Goal: Transaction & Acquisition: Book appointment/travel/reservation

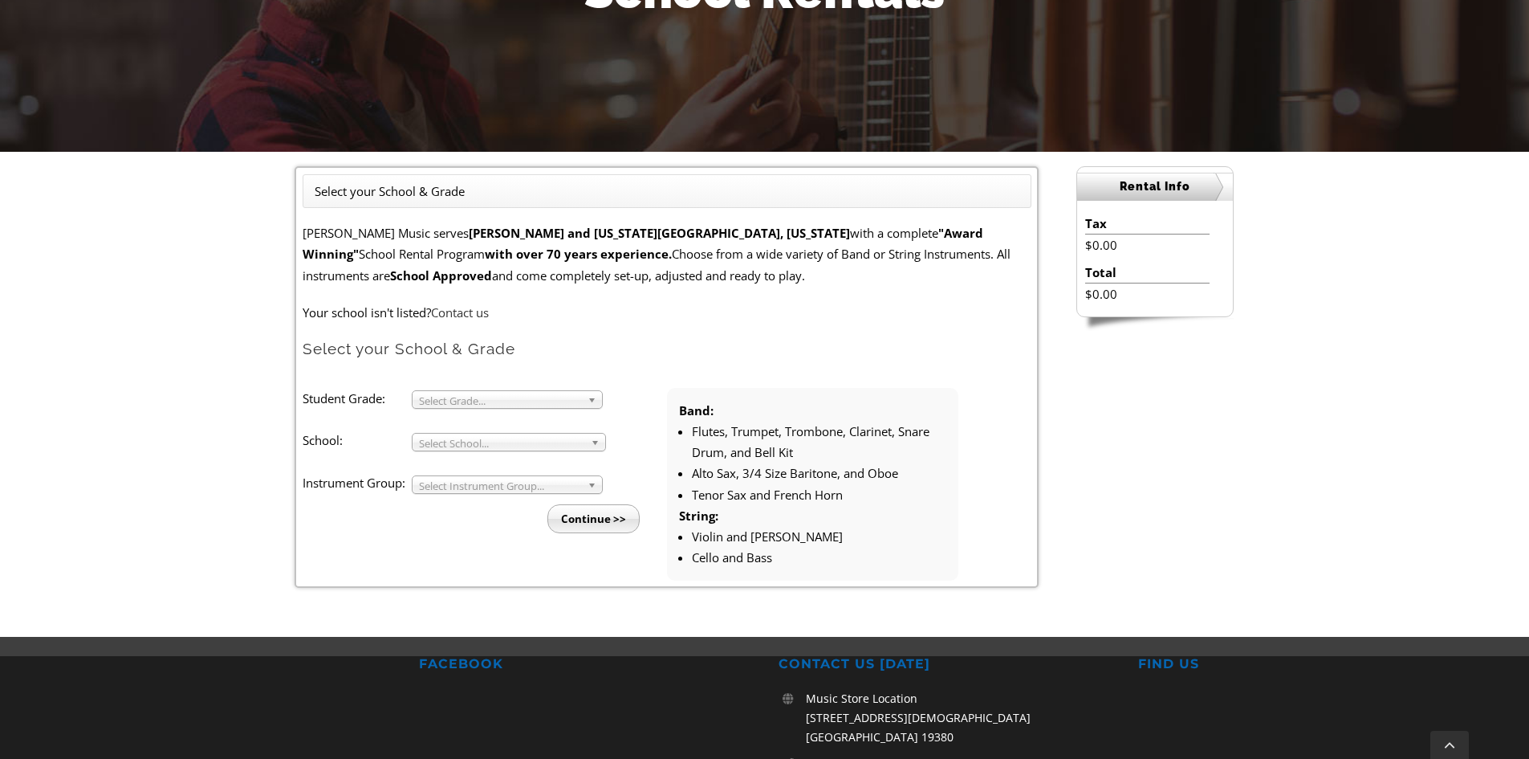
scroll to position [321, 0]
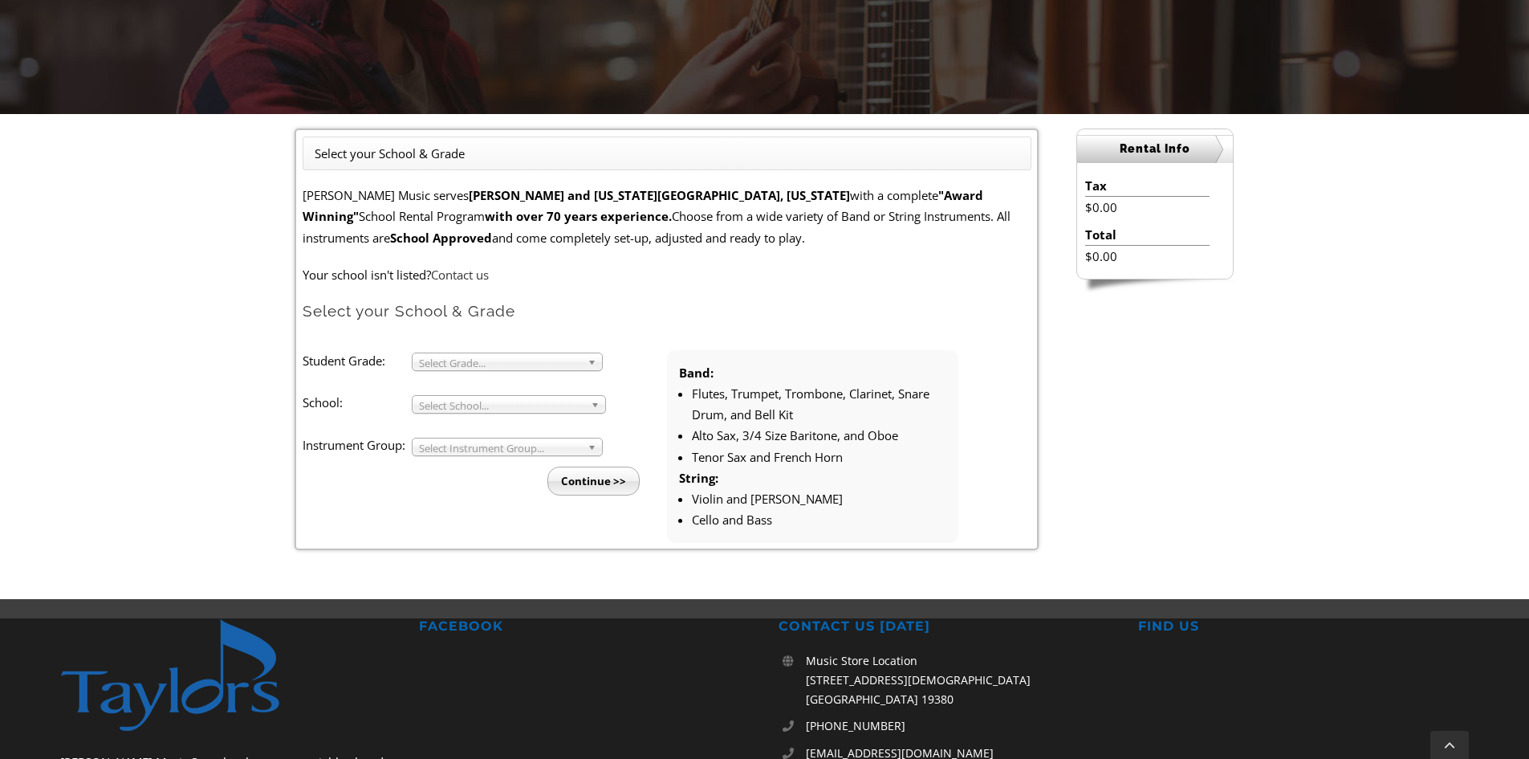
click at [595, 368] on b at bounding box center [595, 361] width 14 height 17
click at [571, 423] on li "5" at bounding box center [511, 420] width 173 height 20
click at [596, 405] on b at bounding box center [598, 404] width 14 height 17
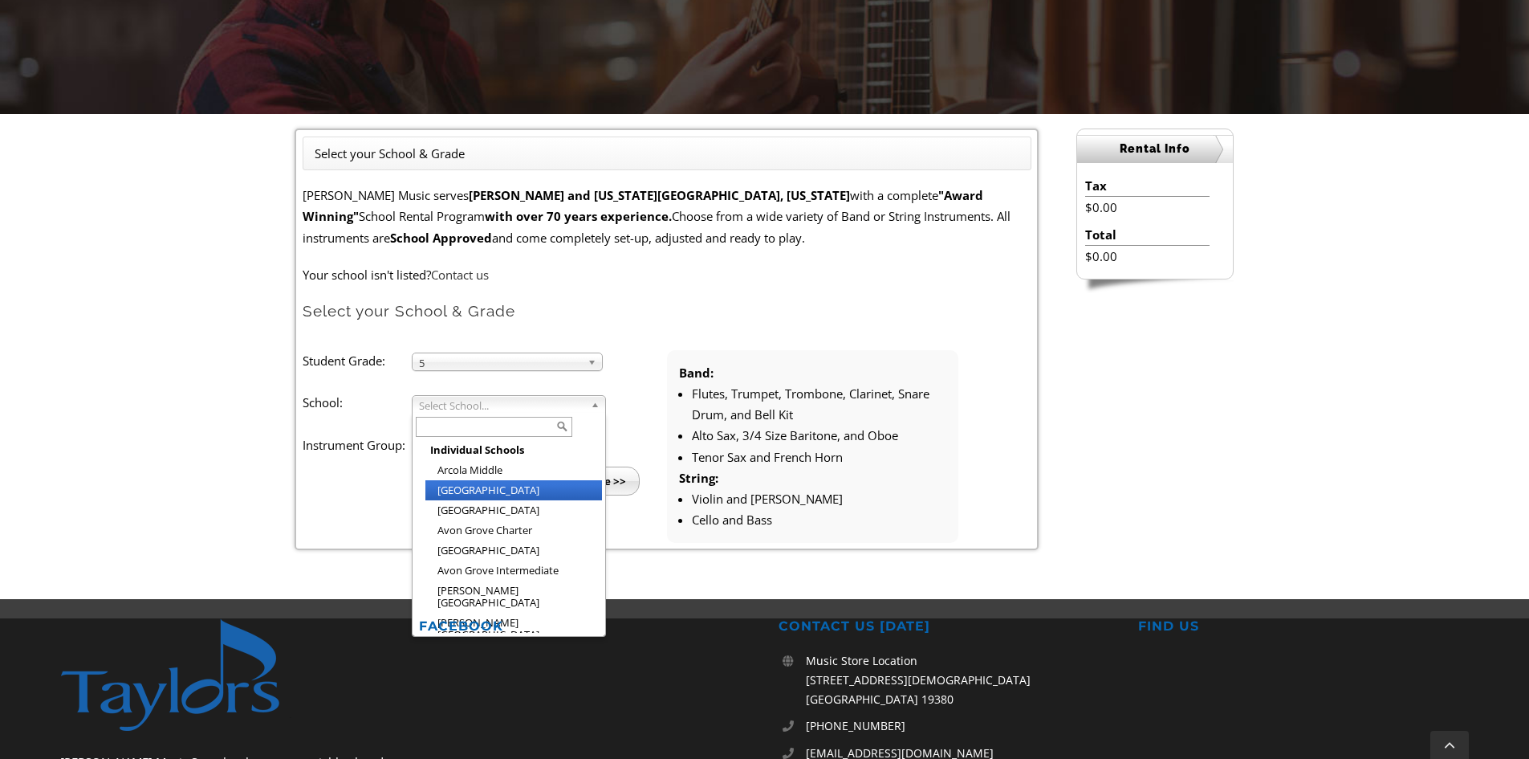
click at [565, 483] on li "[GEOGRAPHIC_DATA]" at bounding box center [513, 490] width 177 height 20
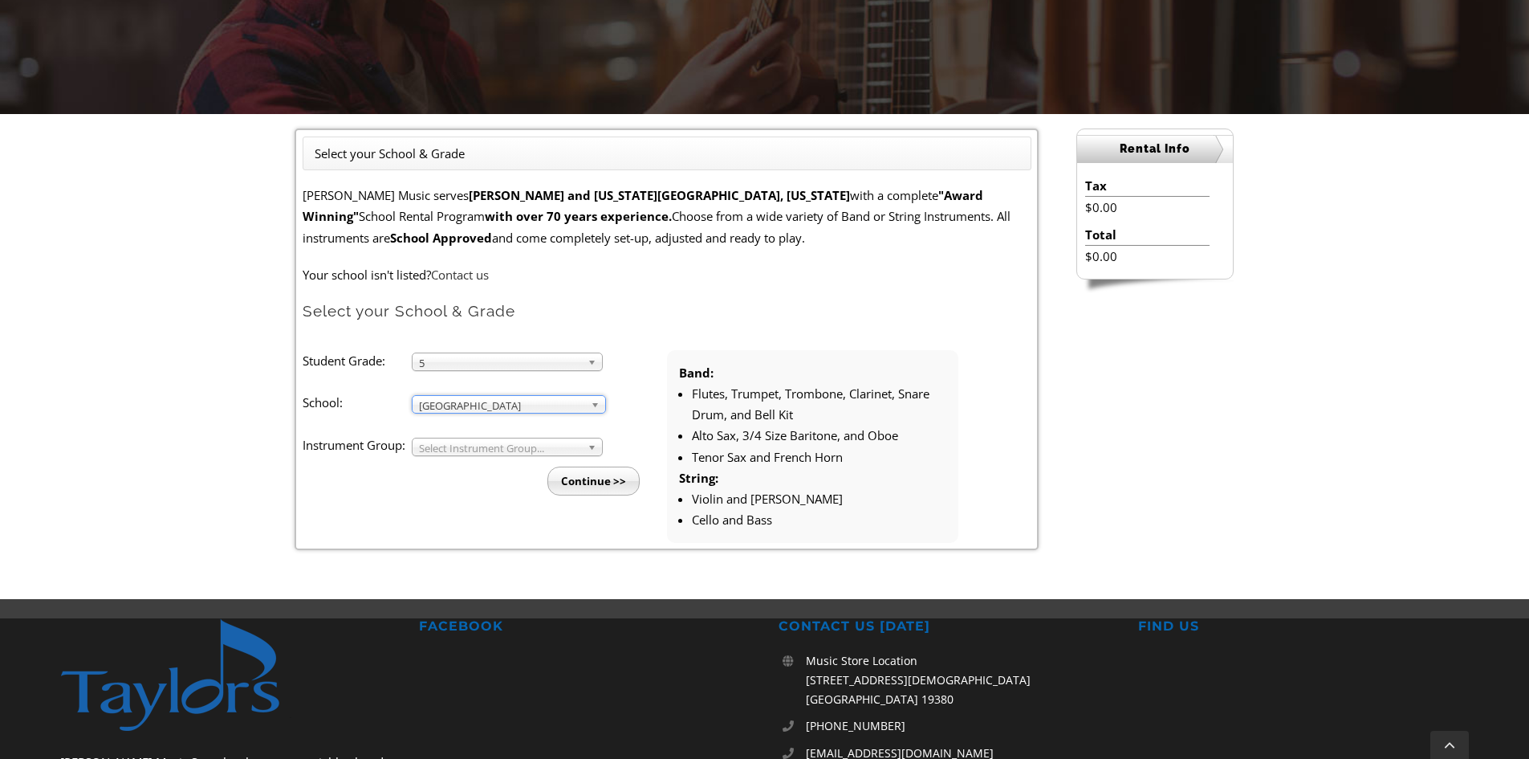
click at [576, 446] on span "Select Instrument Group..." at bounding box center [500, 447] width 162 height 19
click at [571, 462] on li "Band" at bounding box center [511, 465] width 173 height 20
click at [601, 486] on input "Continue >>" at bounding box center [593, 480] width 92 height 29
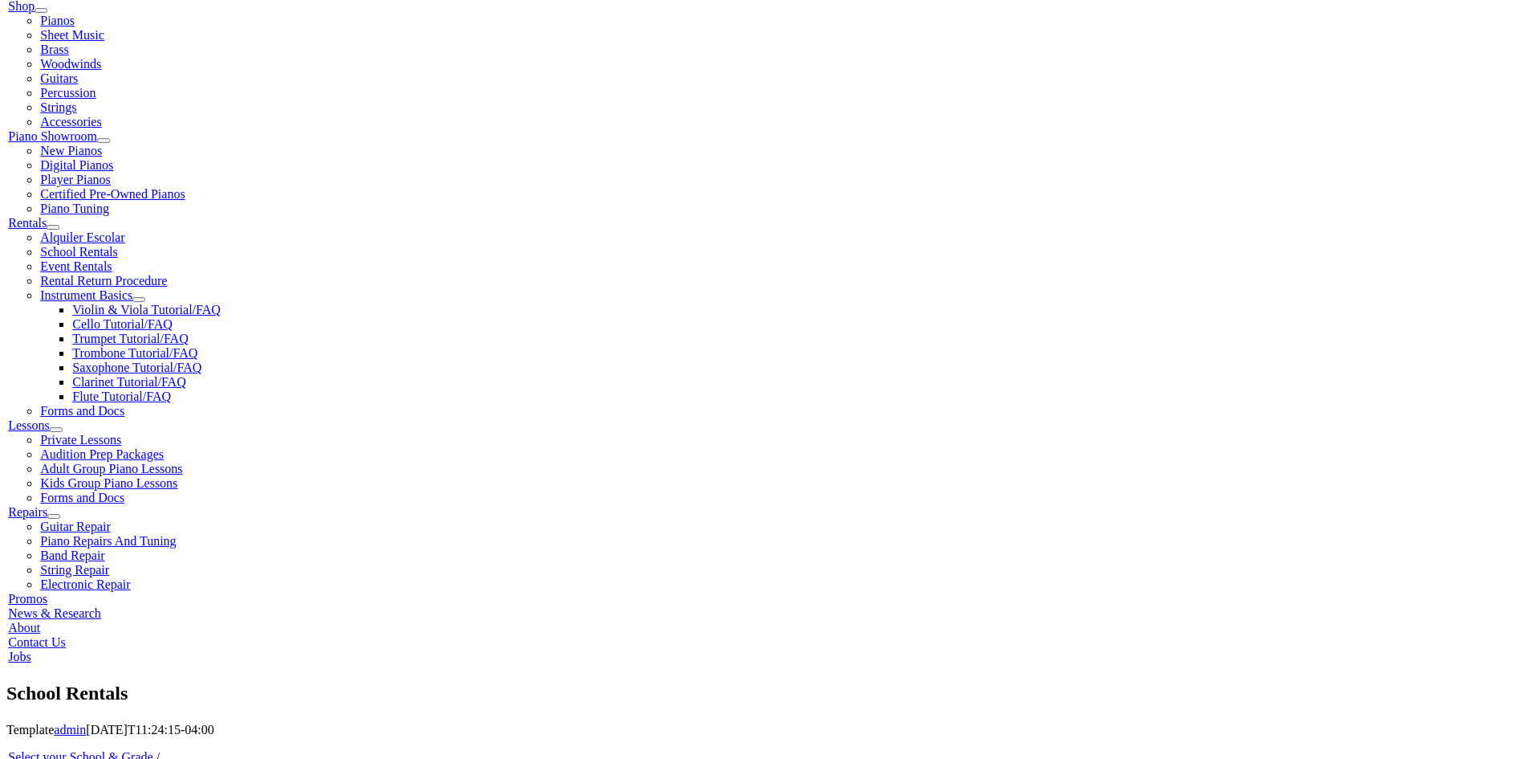
scroll to position [401, 0]
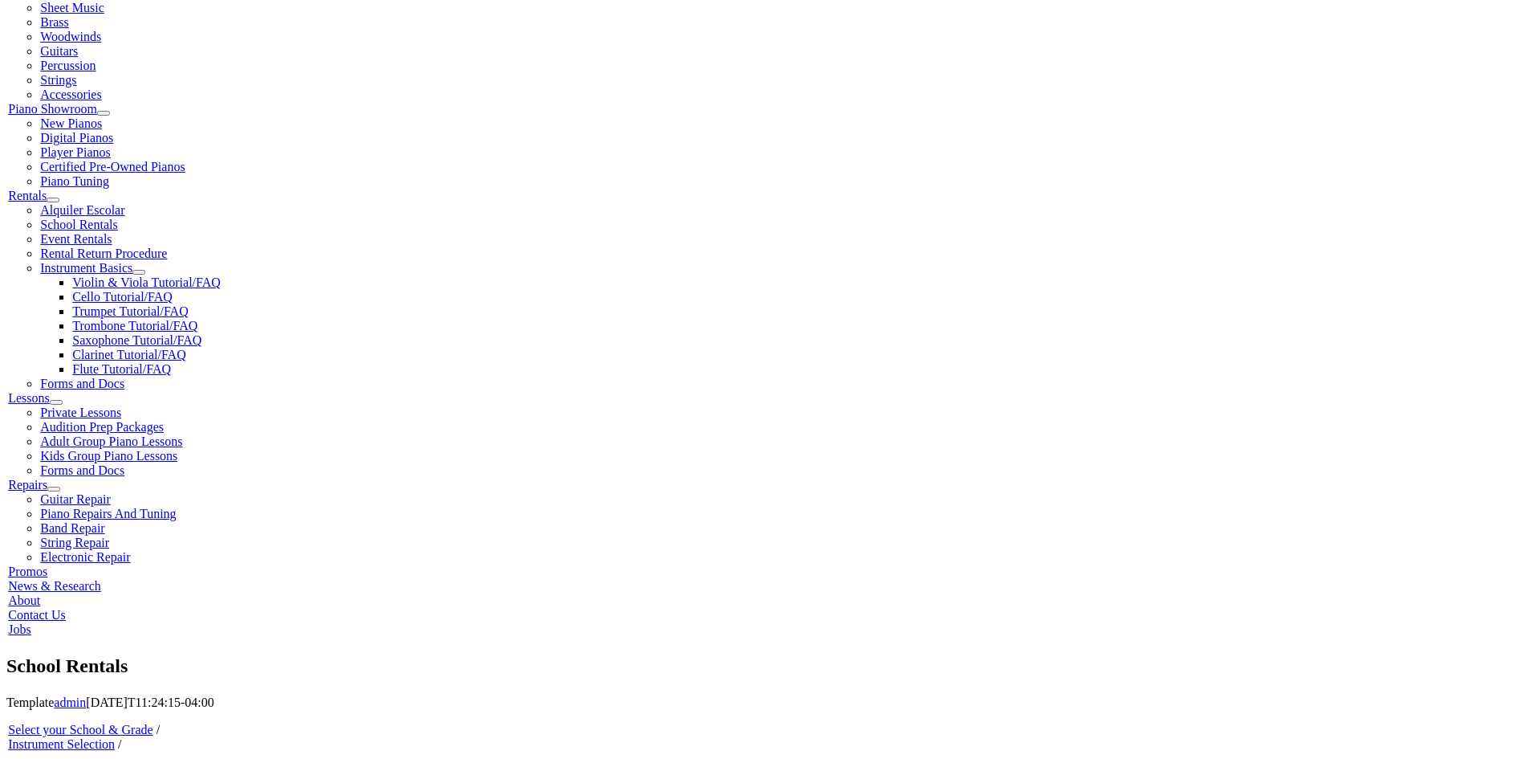
scroll to position [401, 0]
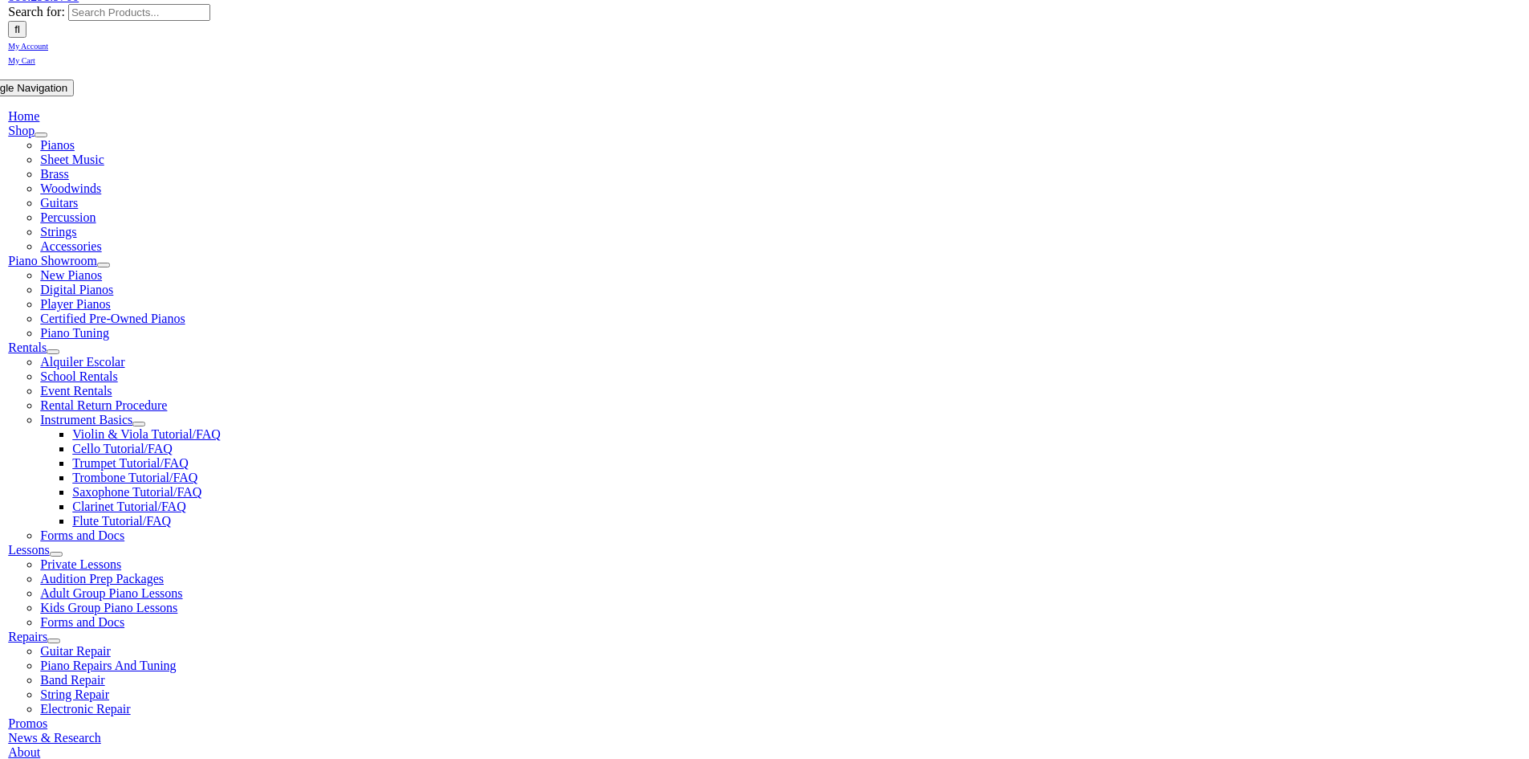
type input "1"
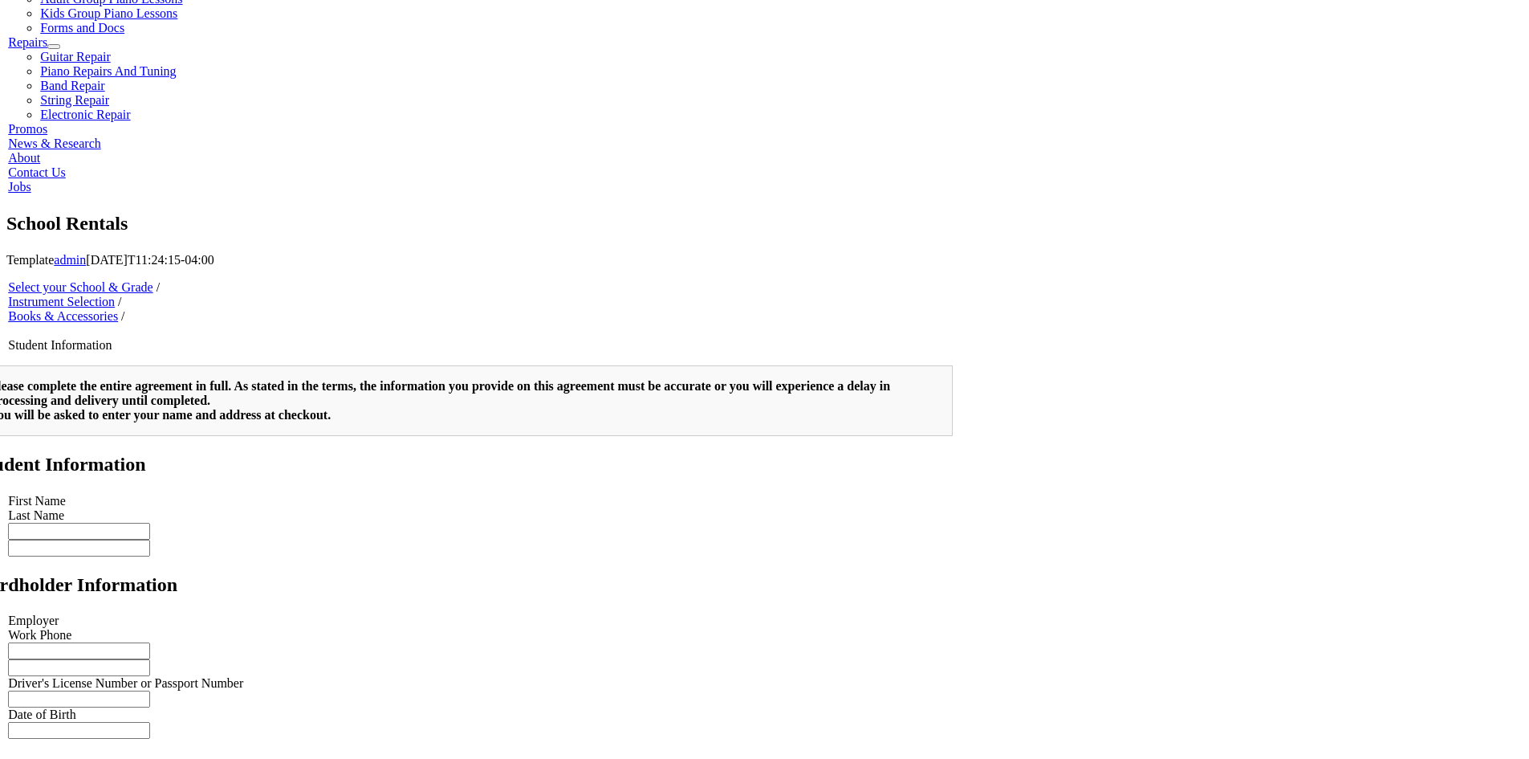
scroll to position [883, 0]
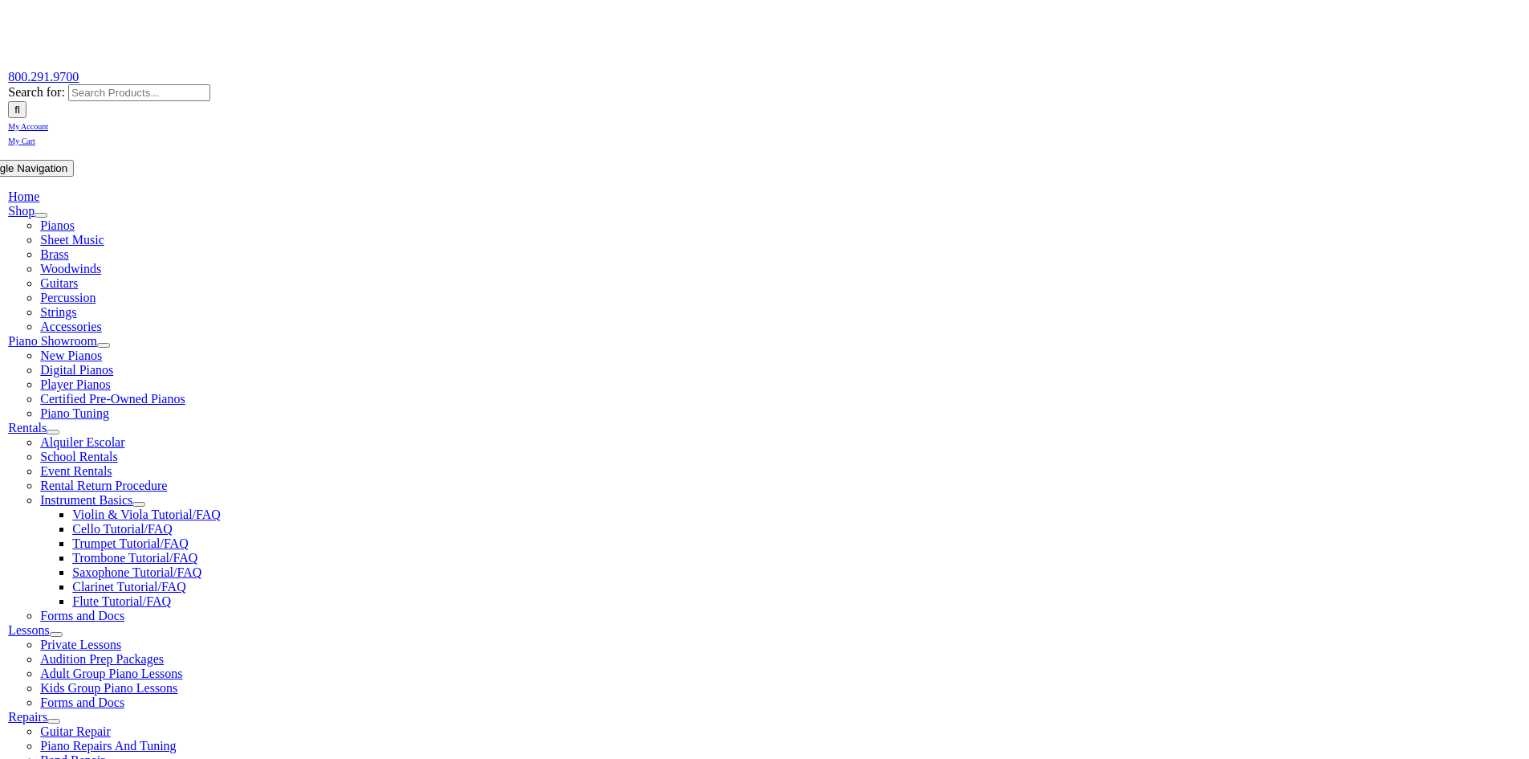
scroll to position [0, 0]
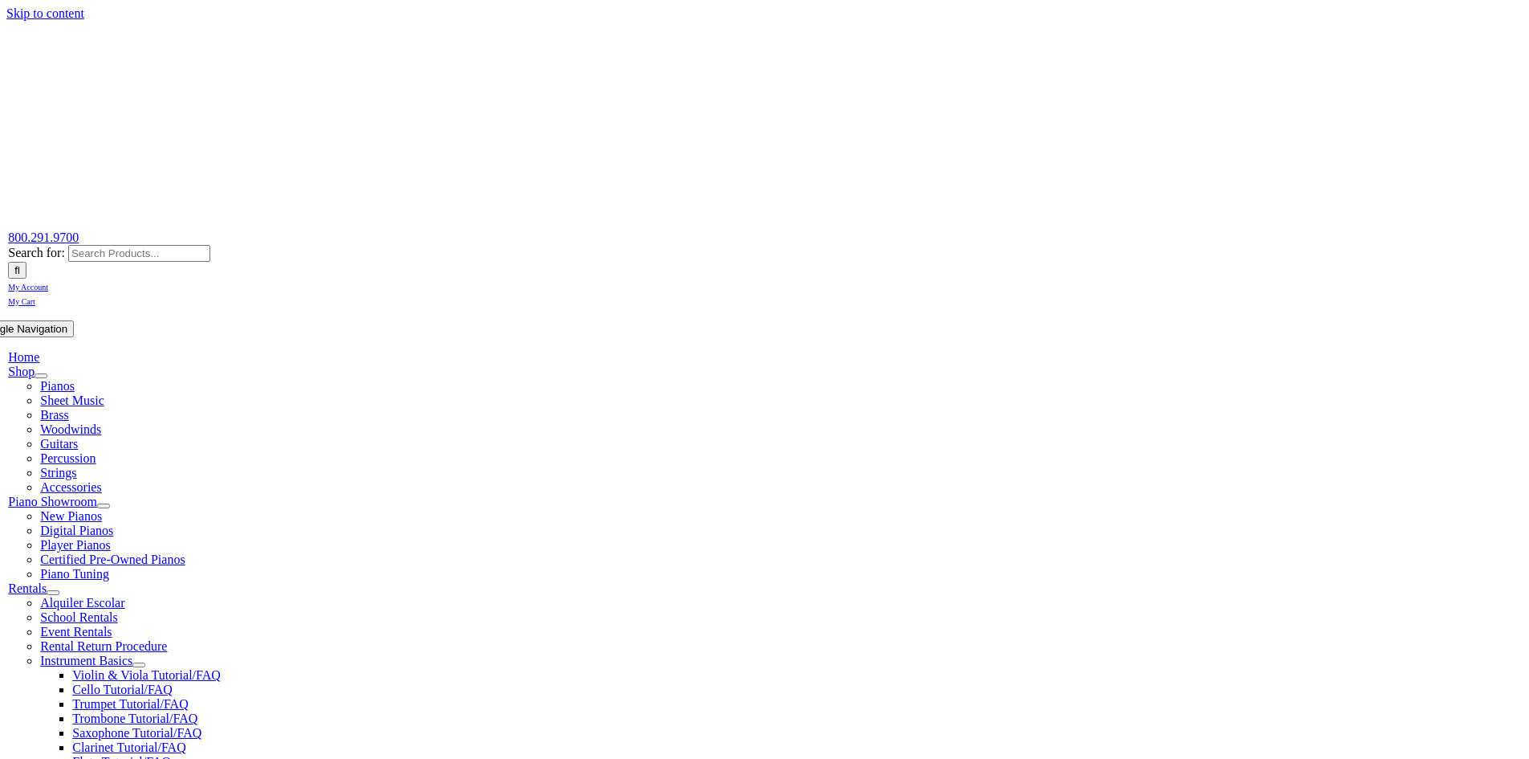
click at [185, 66] on img "taylors-music-store-west-chester" at bounding box center [176, 117] width 401 height 193
